Goal: Check status

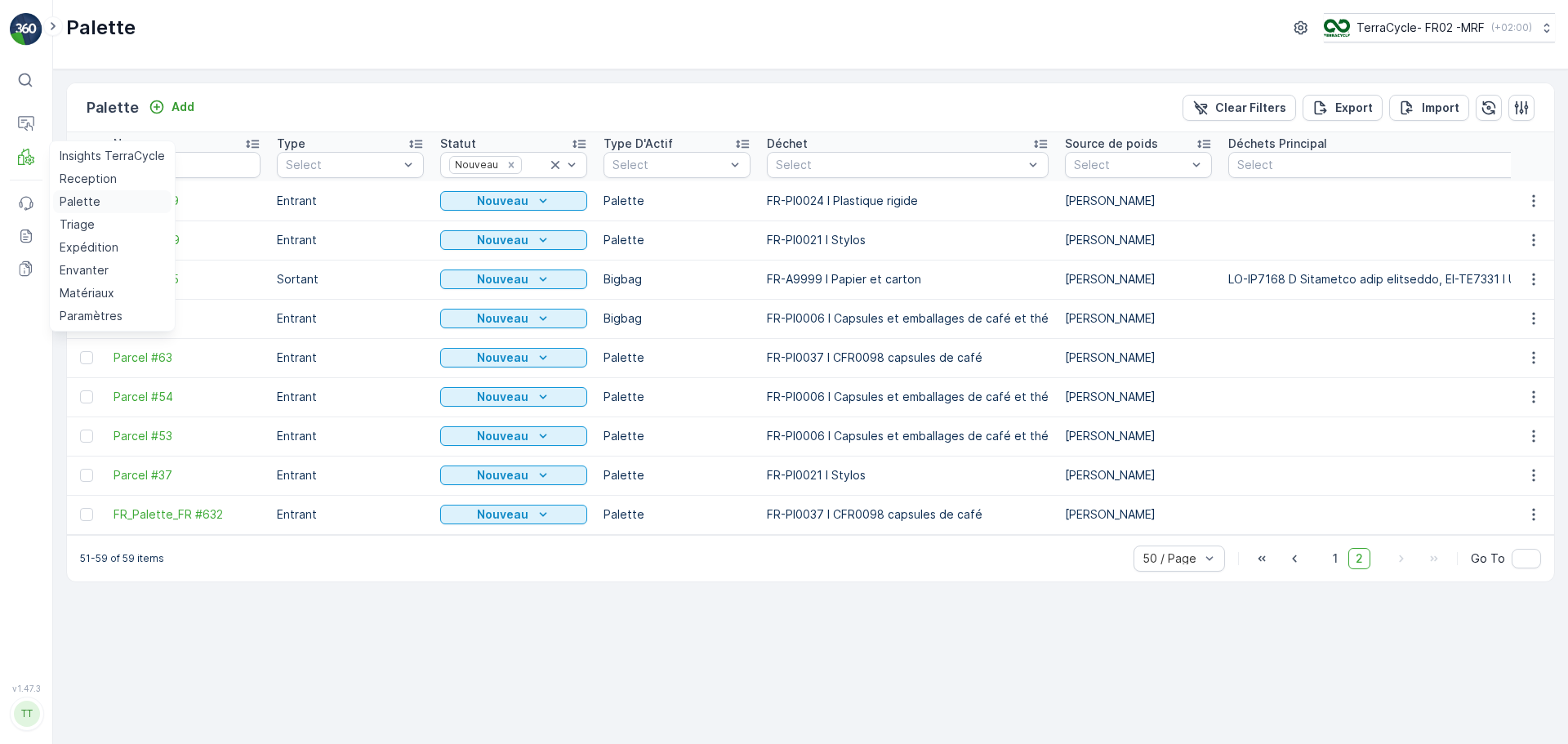
click at [74, 206] on p "Palette" at bounding box center [80, 201] width 41 height 16
click at [84, 201] on p "Palette" at bounding box center [80, 201] width 41 height 16
click at [82, 171] on p "Reception" at bounding box center [88, 178] width 57 height 16
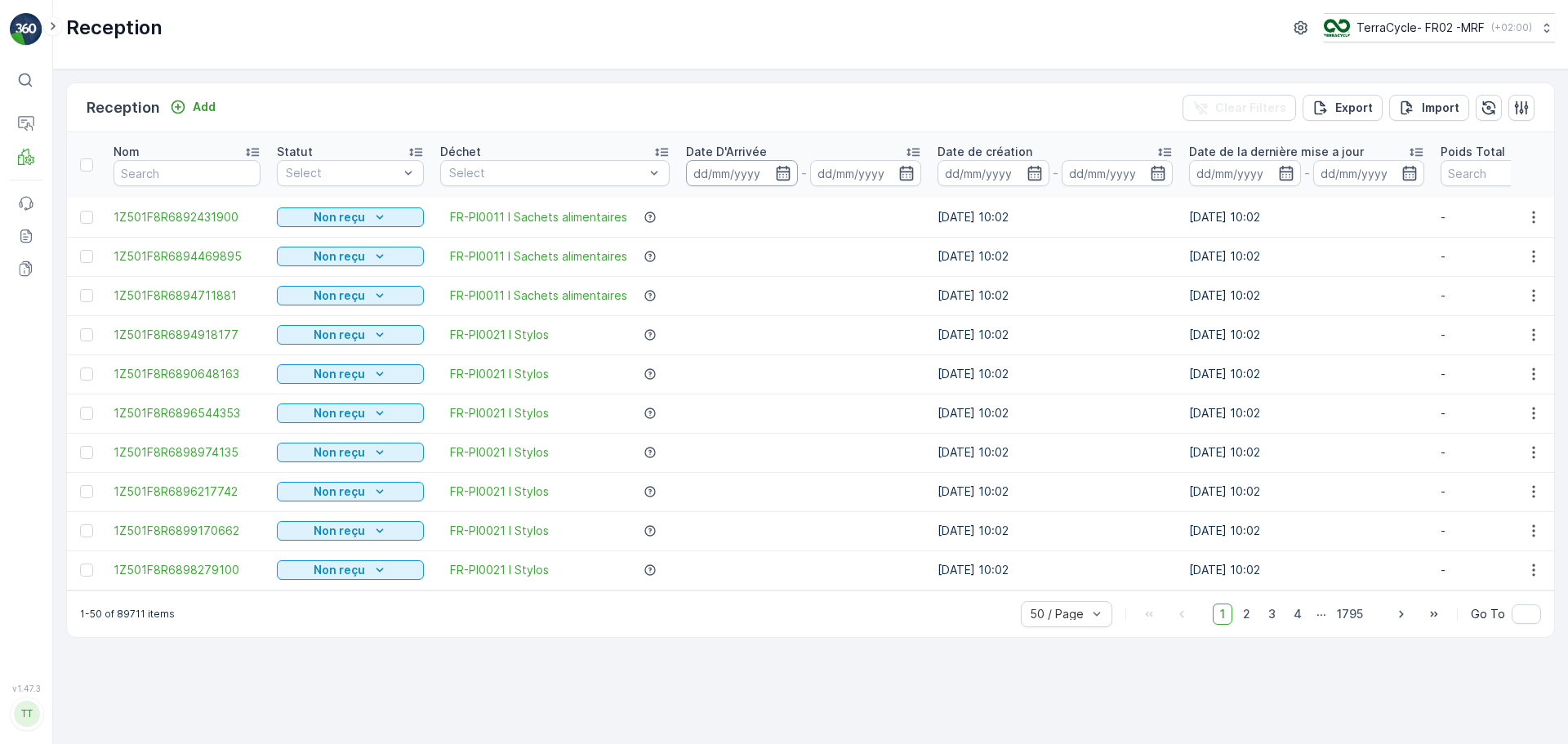
click at [764, 170] on input at bounding box center [742, 173] width 112 height 26
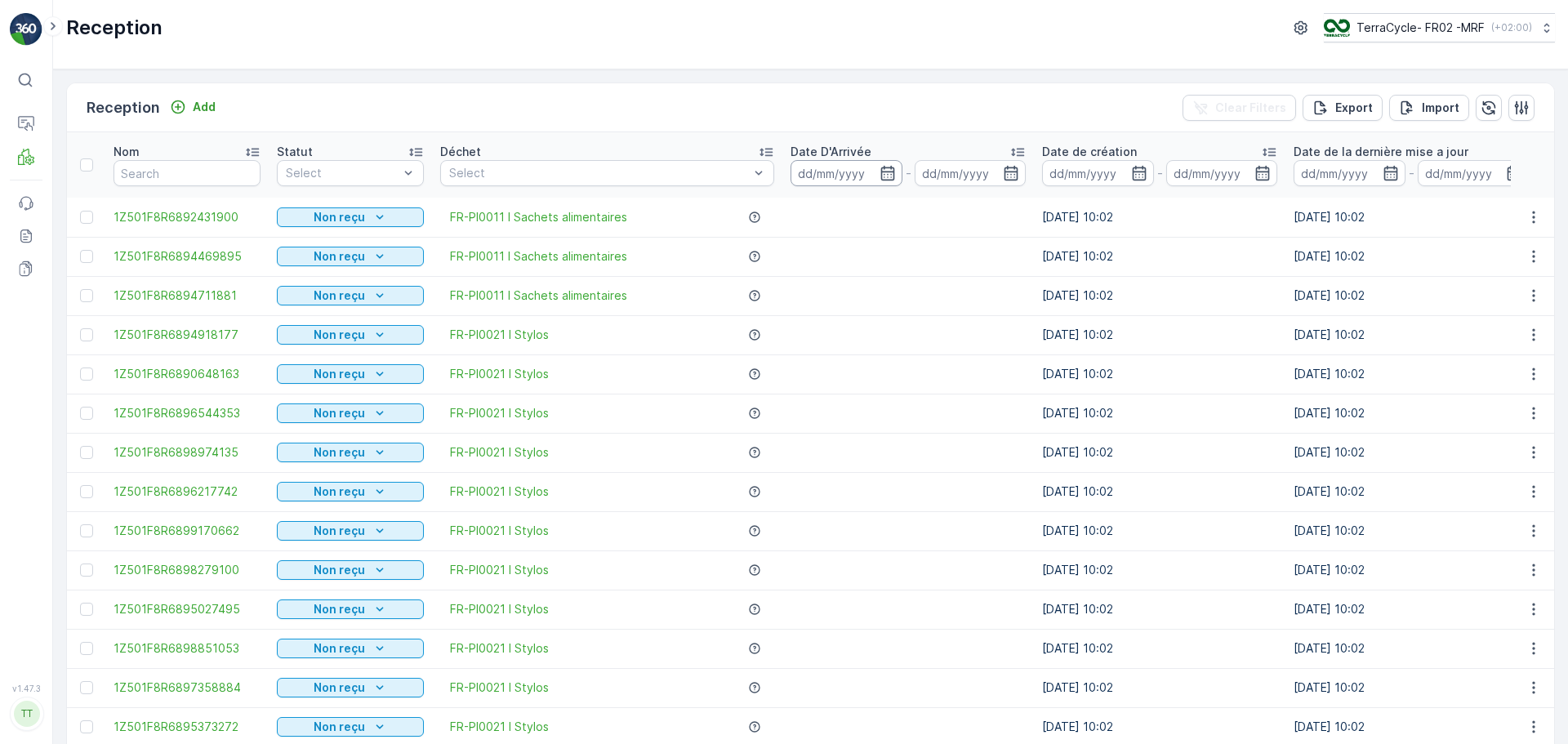
click at [798, 176] on input at bounding box center [846, 173] width 112 height 26
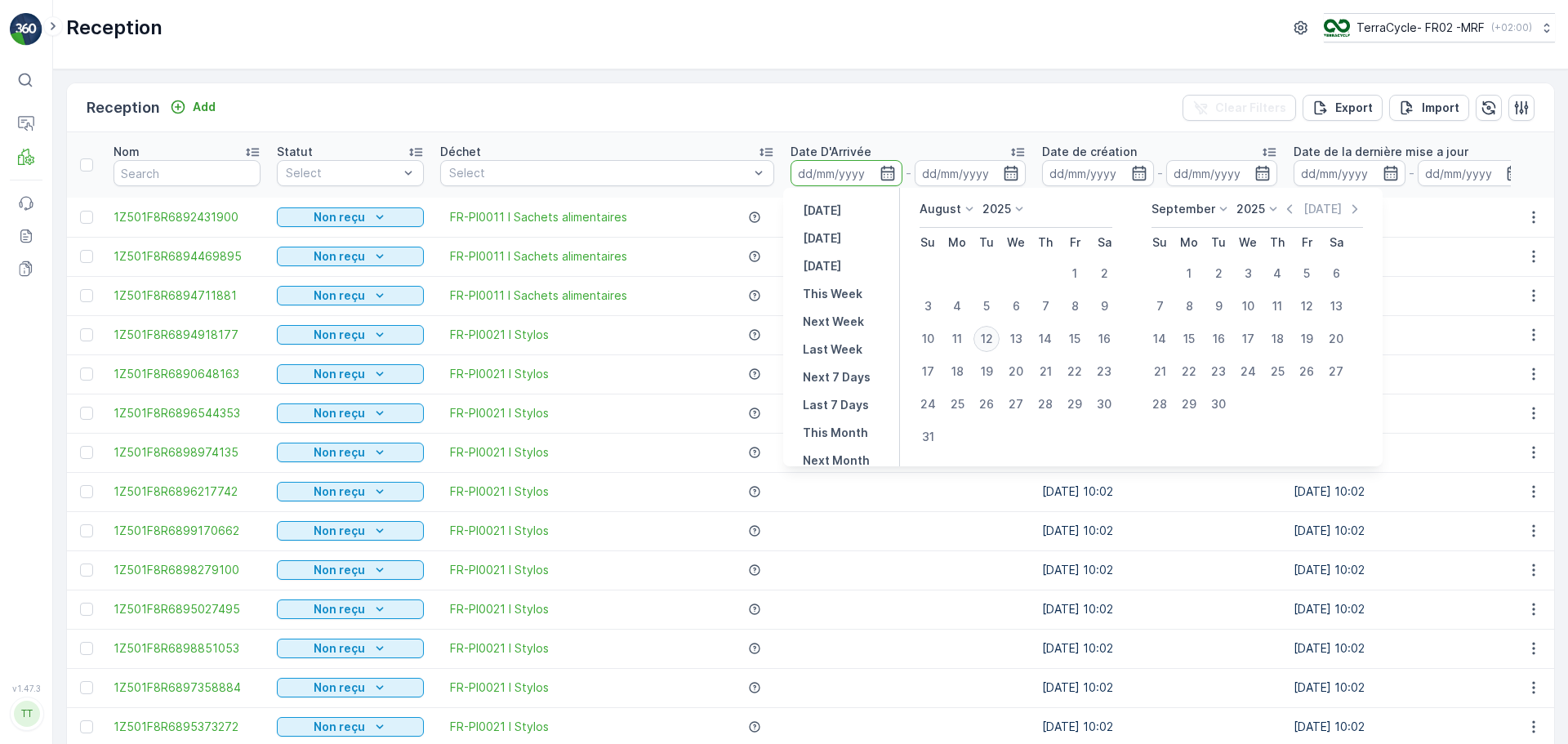
click at [995, 335] on div "12" at bounding box center [986, 338] width 26 height 26
type input "[DATE]"
click at [994, 335] on div "12" at bounding box center [986, 338] width 26 height 26
type input "[DATE]"
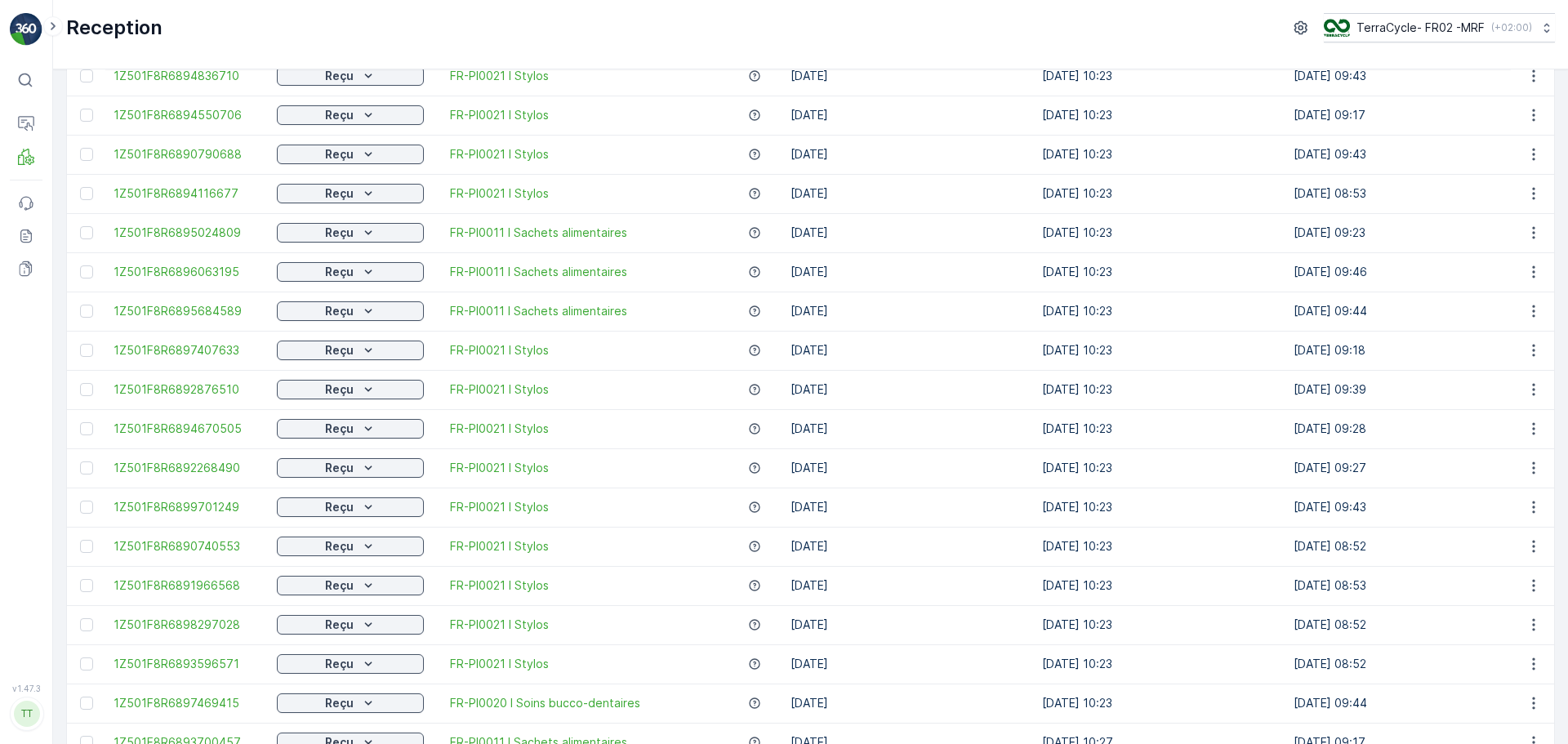
scroll to position [1075, 0]
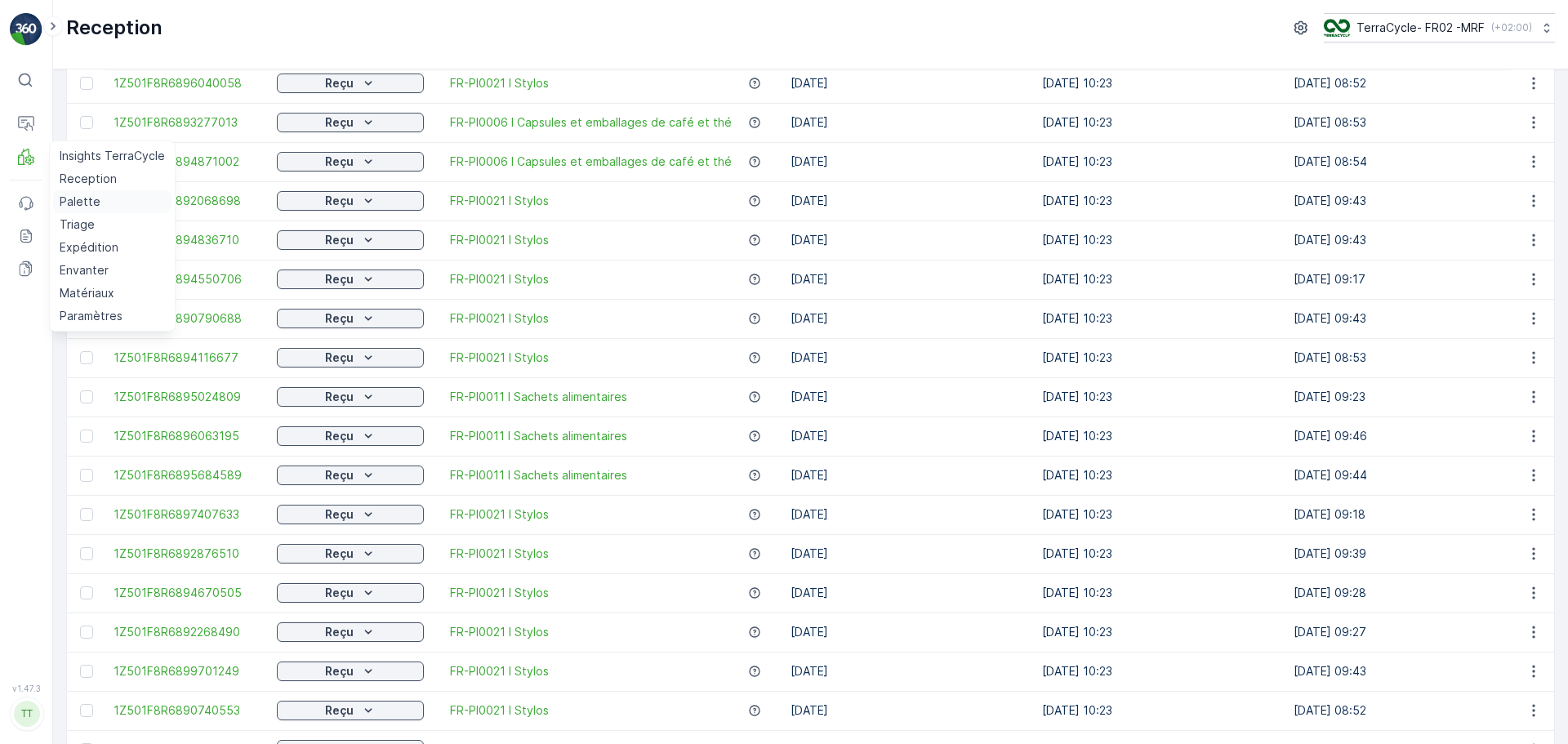
click at [85, 207] on p "Palette" at bounding box center [80, 201] width 41 height 16
